Goal: Information Seeking & Learning: Understand process/instructions

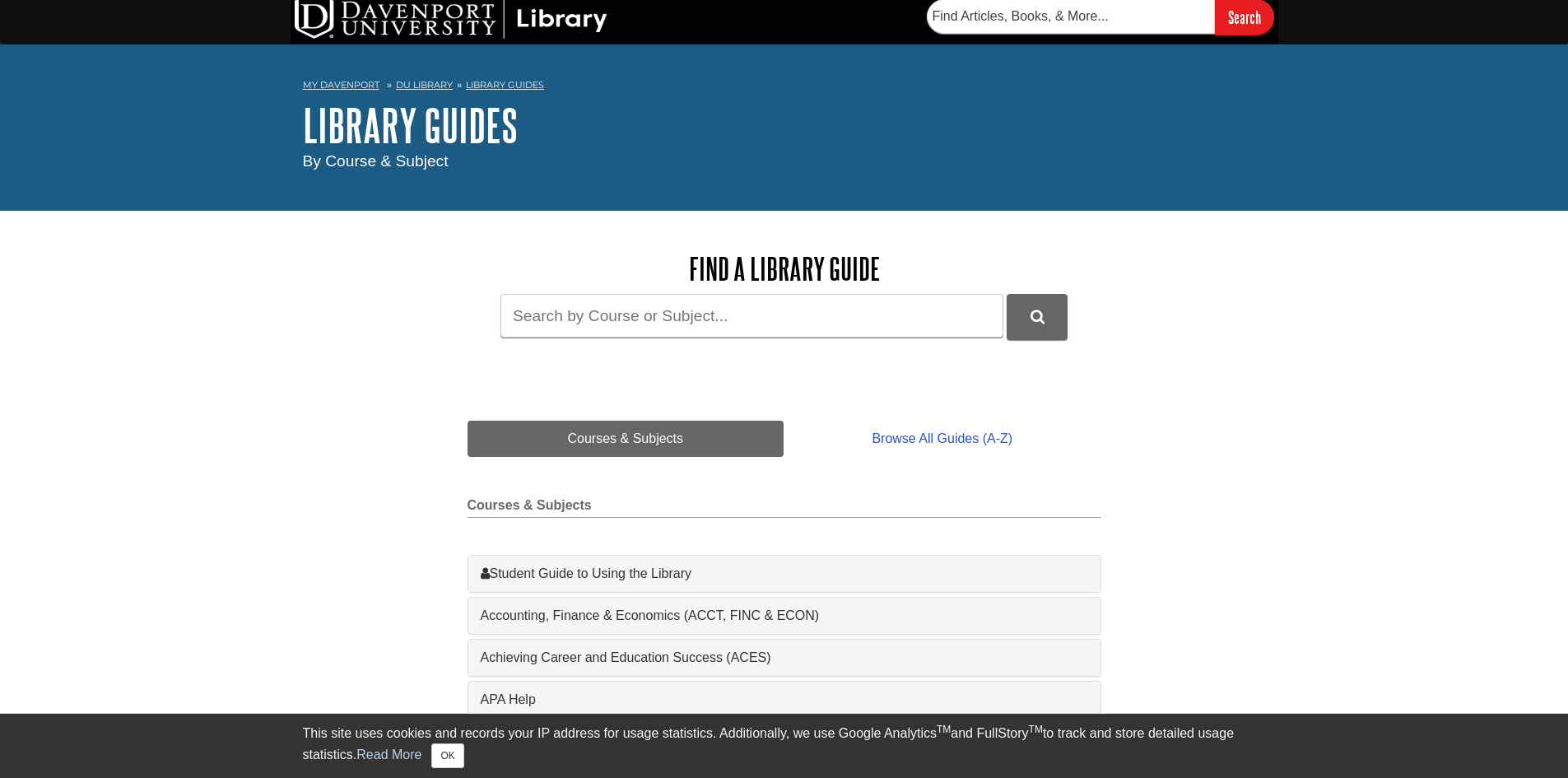
scroll to position [165, 0]
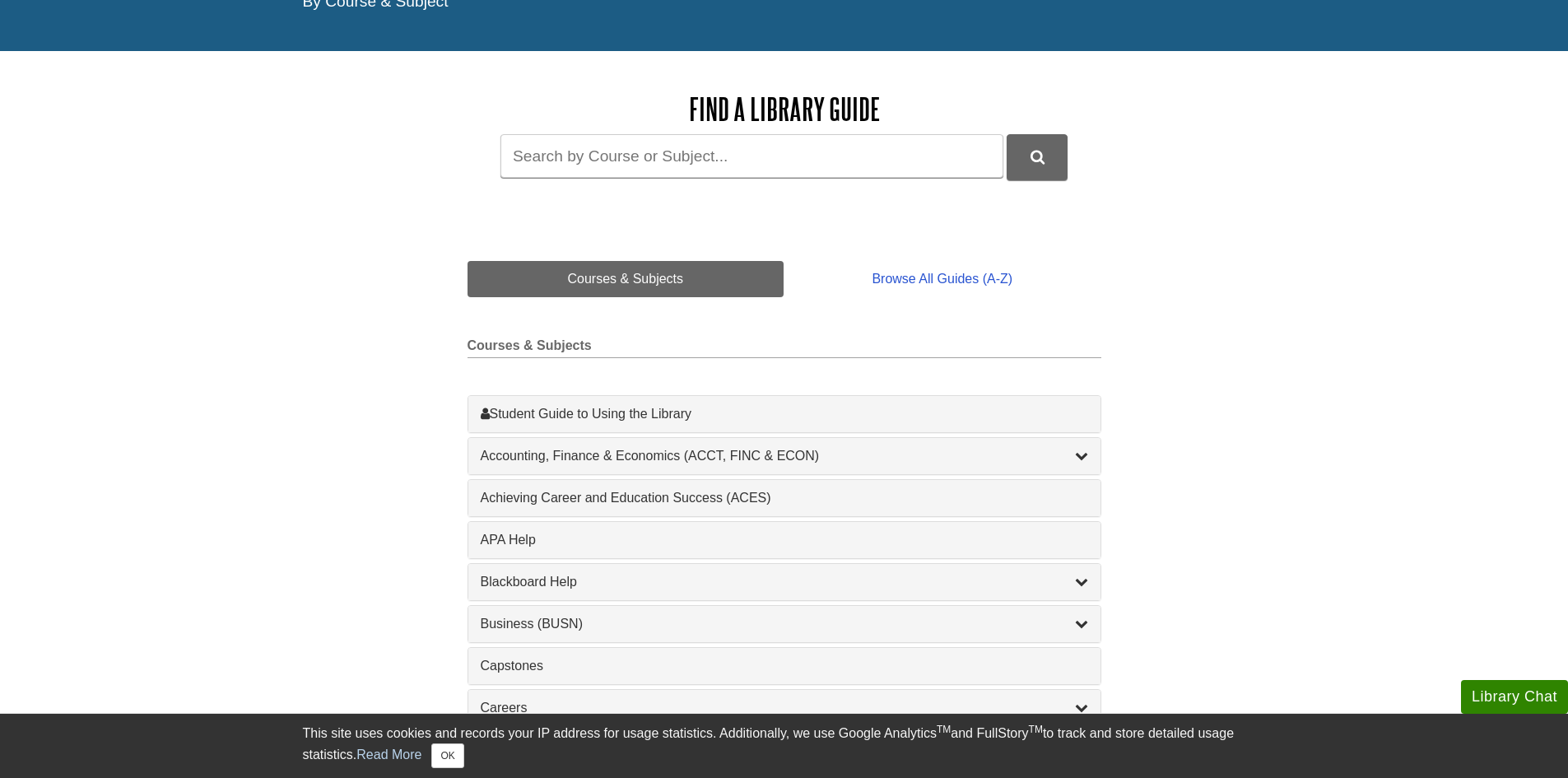
click at [634, 509] on div "1 Achieving Career and Education Success (ACES) , 1 guides" at bounding box center [784, 499] width 632 height 36
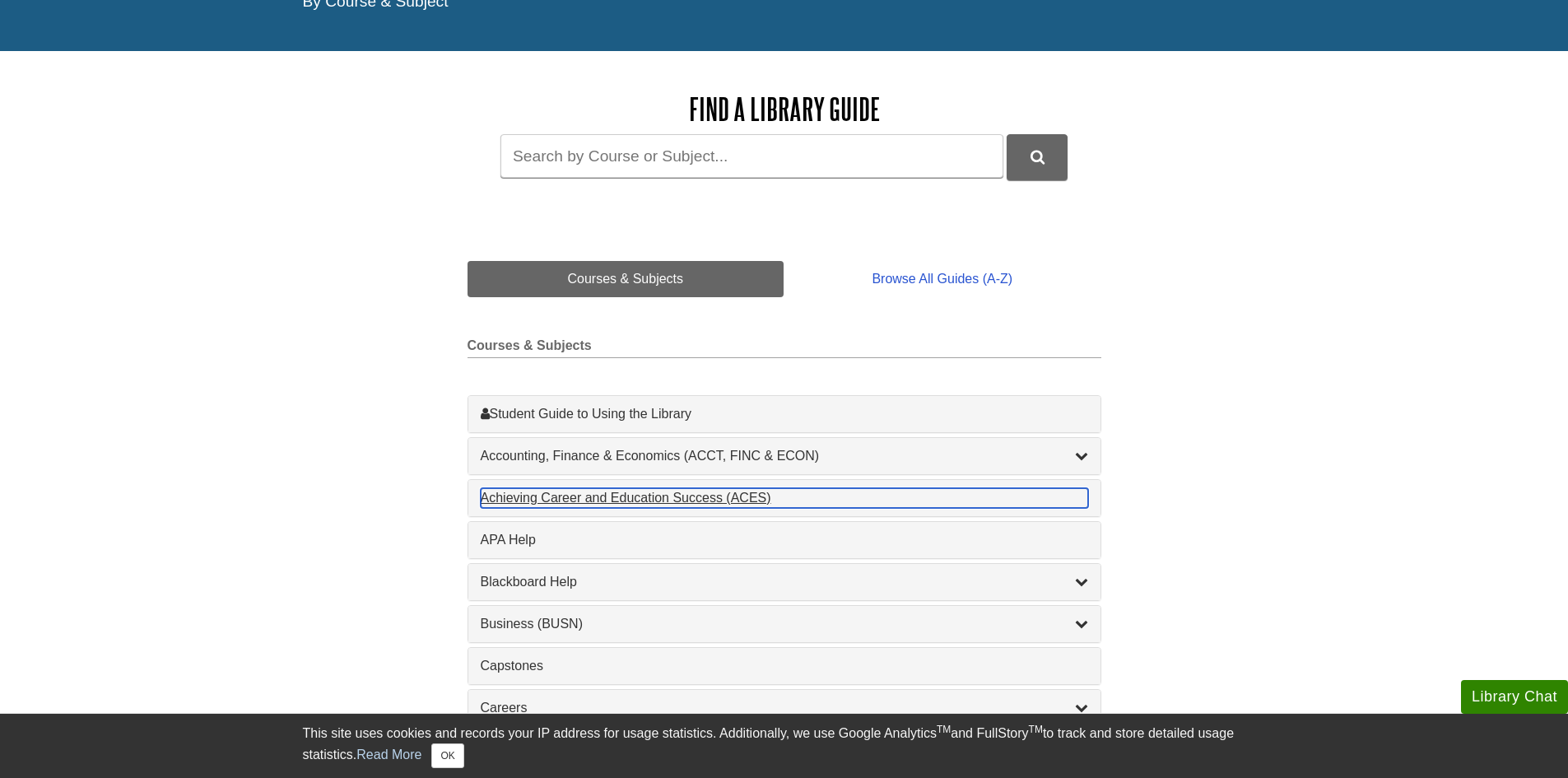
click at [627, 502] on div "Achieving Career and Education Success (ACES) , 1 guides" at bounding box center [784, 498] width 608 height 20
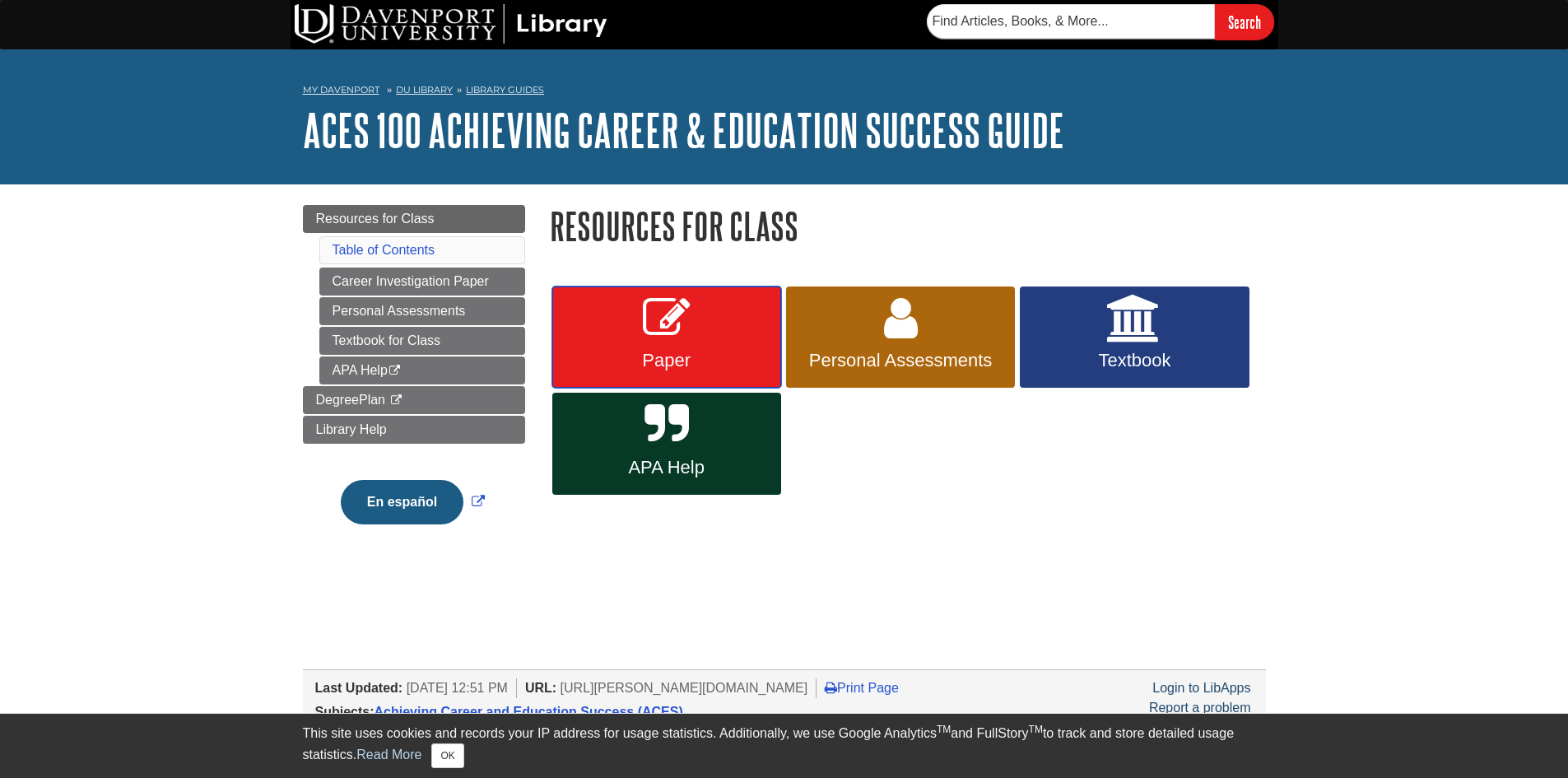
click at [670, 363] on span "Paper" at bounding box center [666, 361] width 204 height 22
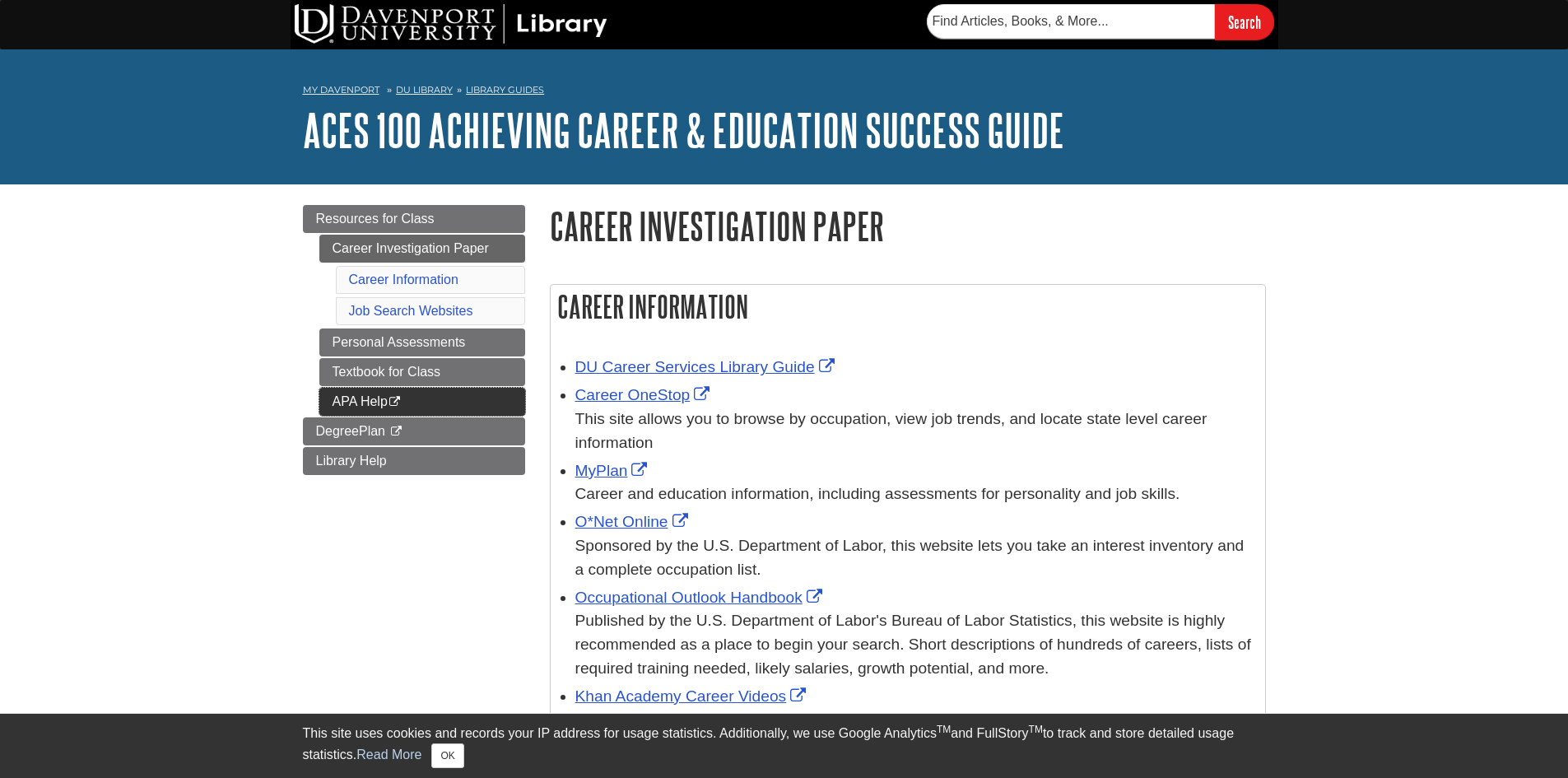
click at [472, 391] on link "APA Help This link opens in a new window" at bounding box center [422, 402] width 206 height 28
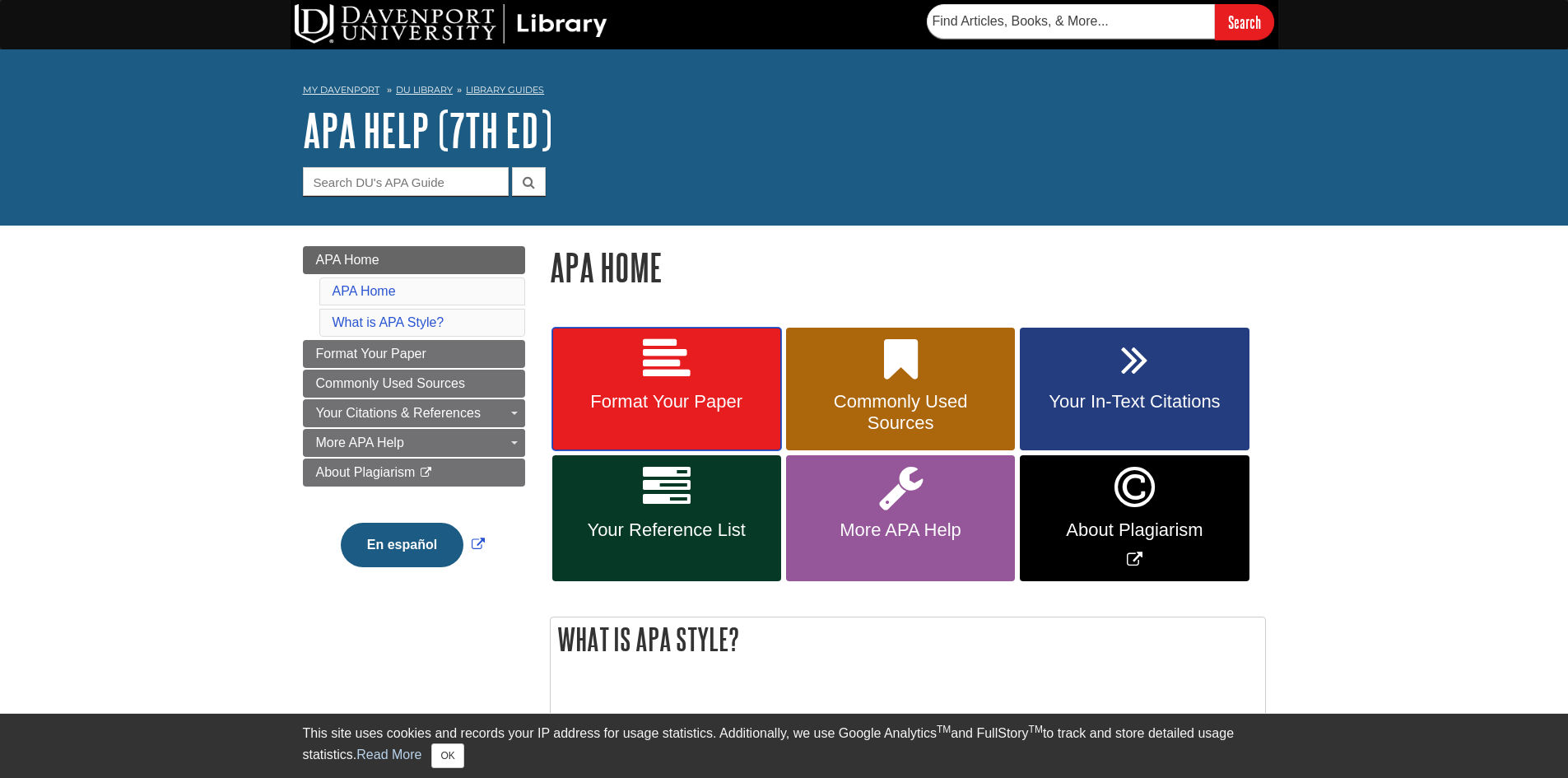
click at [647, 412] on span "Format Your Paper" at bounding box center [666, 401] width 204 height 22
